Goal: Check status: Check status

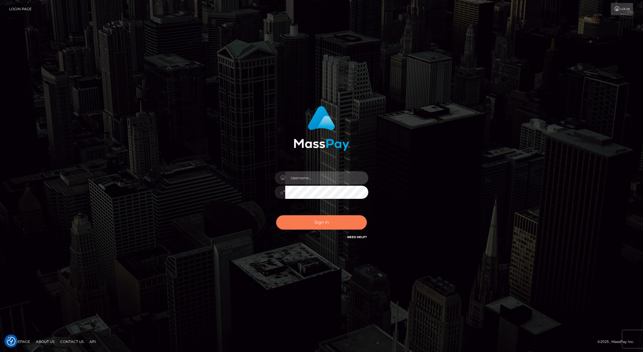
type input "Josue perales"
click at [331, 218] on button "Sign in" at bounding box center [321, 222] width 91 height 14
type input "Josue perales"
click at [331, 218] on button "Sign in" at bounding box center [321, 222] width 91 height 14
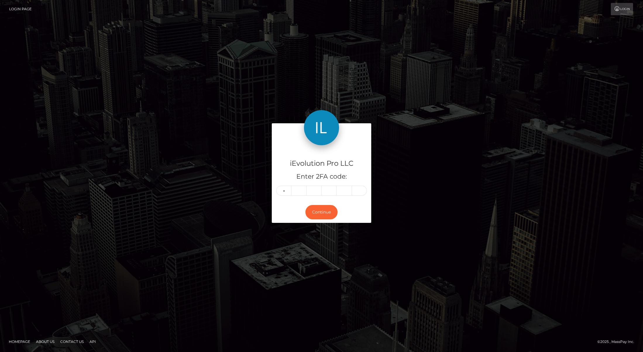
type input "3"
type input "8"
type input "9"
type input "8"
type input "9"
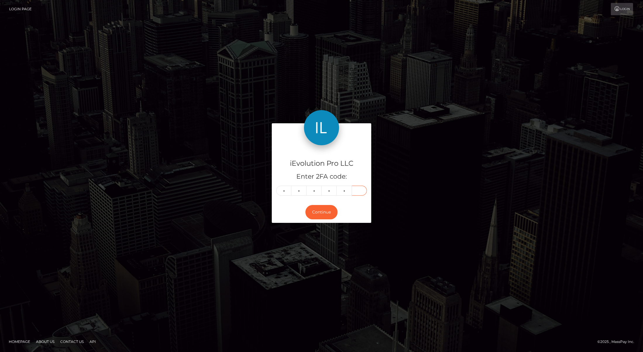
type input "3"
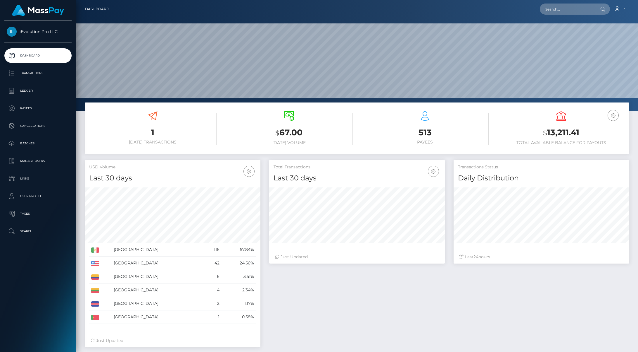
scroll to position [104, 176]
click at [34, 77] on p "Transactions" at bounding box center [38, 73] width 63 height 9
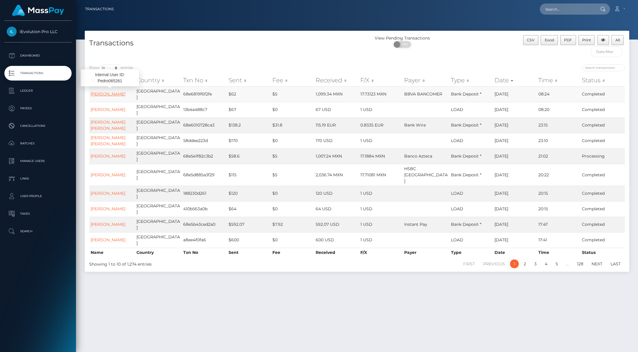
click at [106, 91] on link "Pedro Martin Ayala Sierra" at bounding box center [108, 93] width 35 height 5
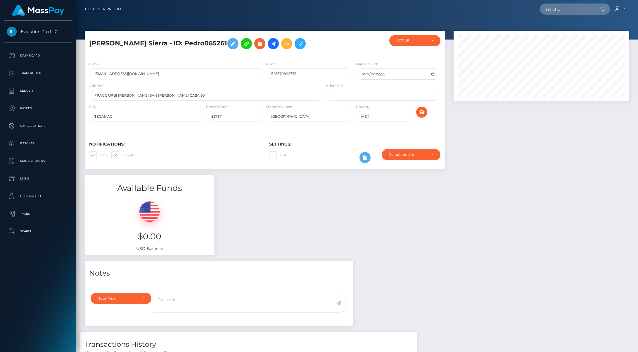
click at [216, 43] on h5 "[PERSON_NAME] Sierra - ID: Pedro065261" at bounding box center [204, 43] width 231 height 17
copy h5 "Pedro065261"
click at [250, 32] on div "[PERSON_NAME] Sierra - ID: Pedro065261" at bounding box center [265, 44] width 360 height 26
